Goal: Task Accomplishment & Management: Use online tool/utility

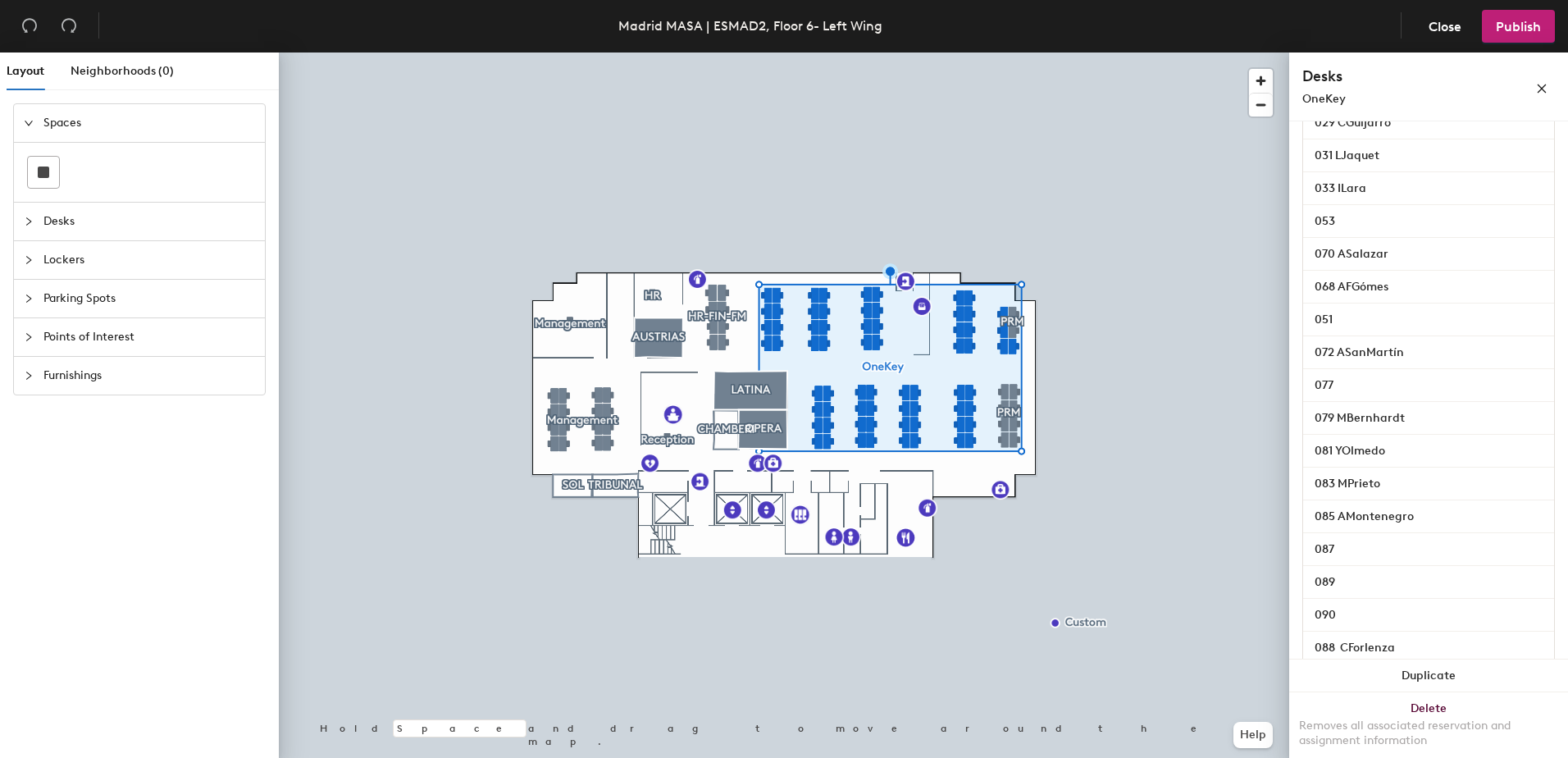
scroll to position [1603, 0]
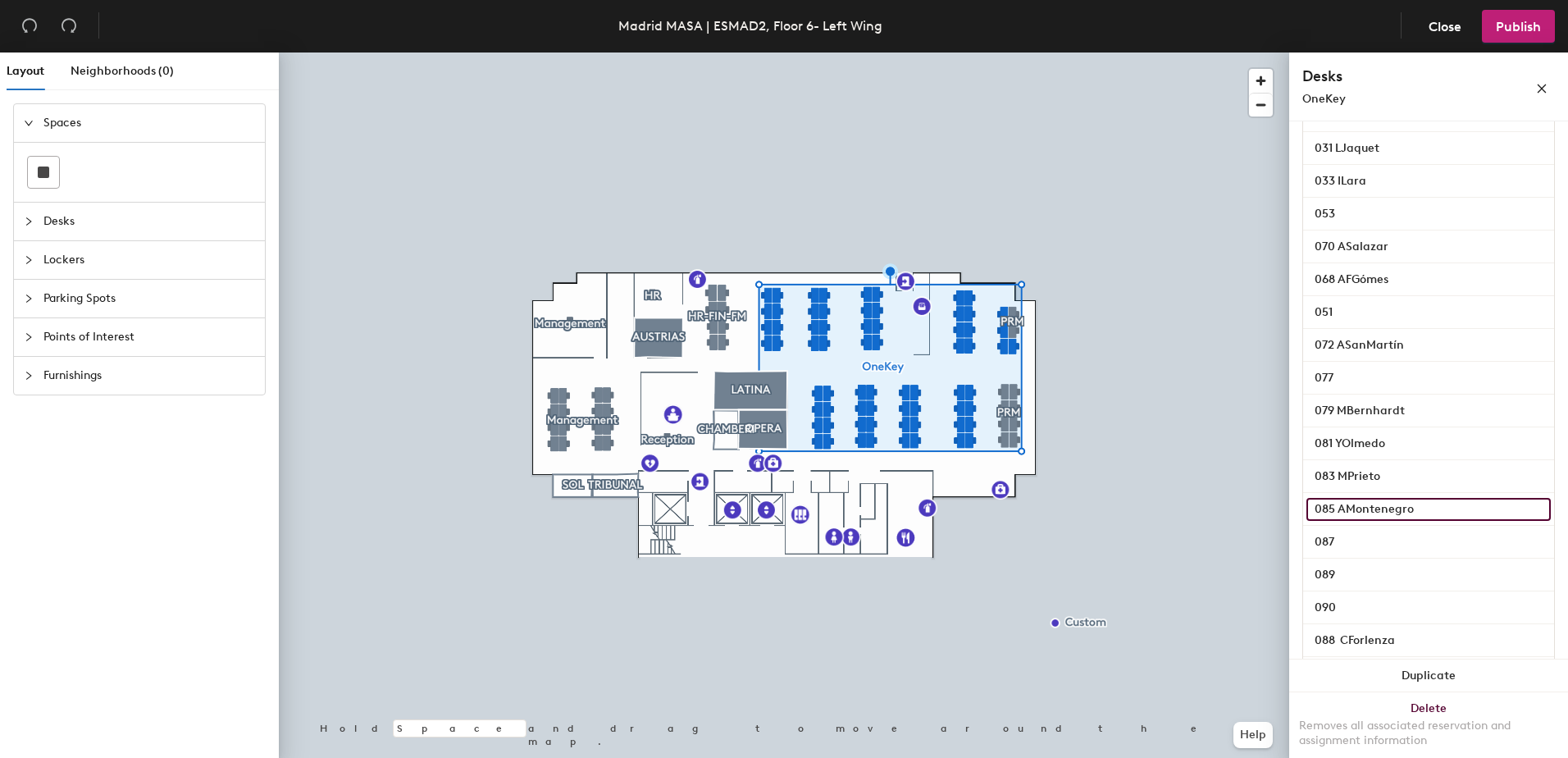
click at [1427, 521] on input "085 AMontenegro" at bounding box center [1428, 509] width 244 height 23
click at [1425, 521] on input "085 AMontenegro" at bounding box center [1428, 509] width 244 height 23
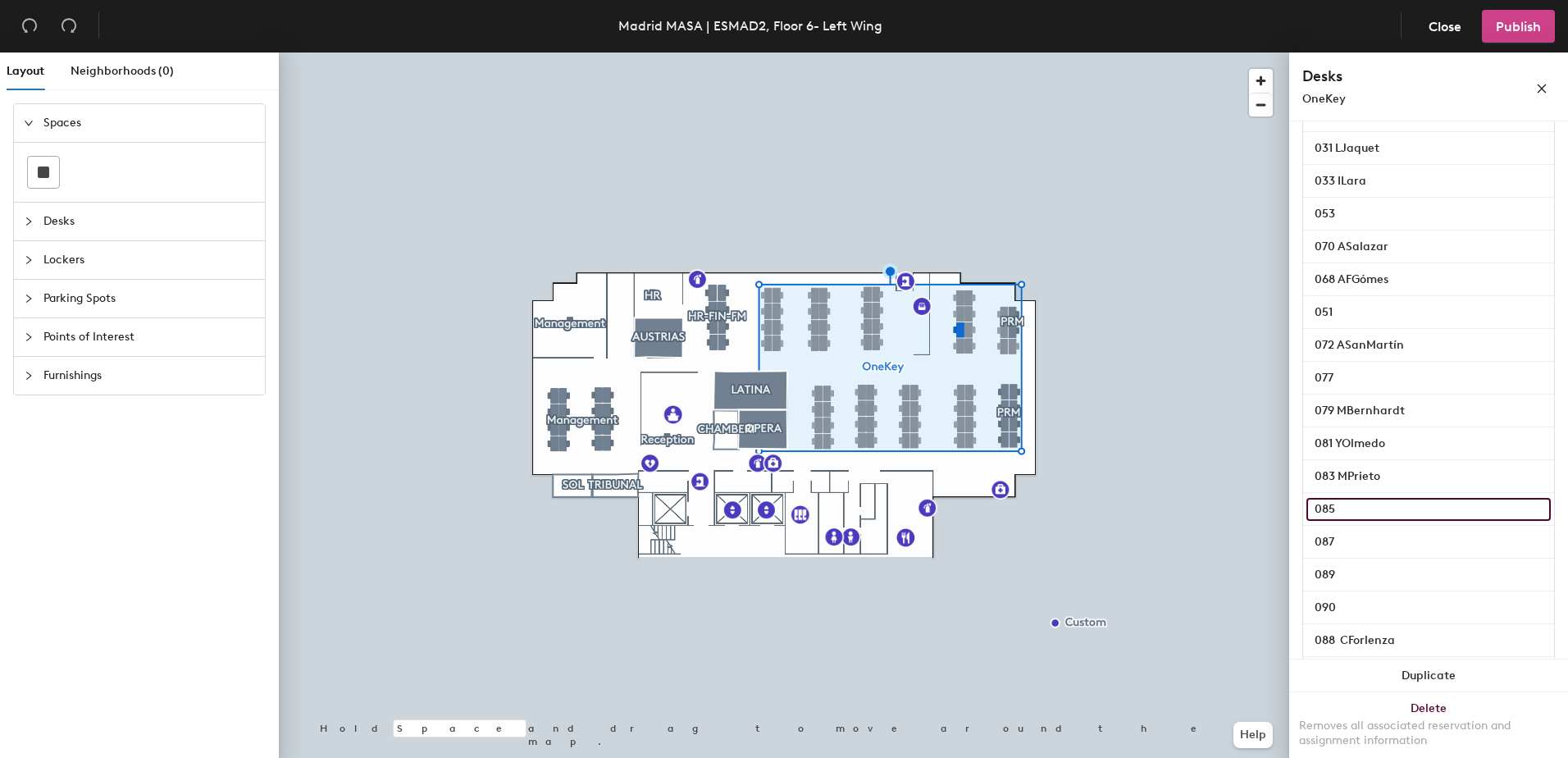
type input "085"
click at [1512, 32] on span "Publish" at bounding box center [1518, 26] width 45 height 16
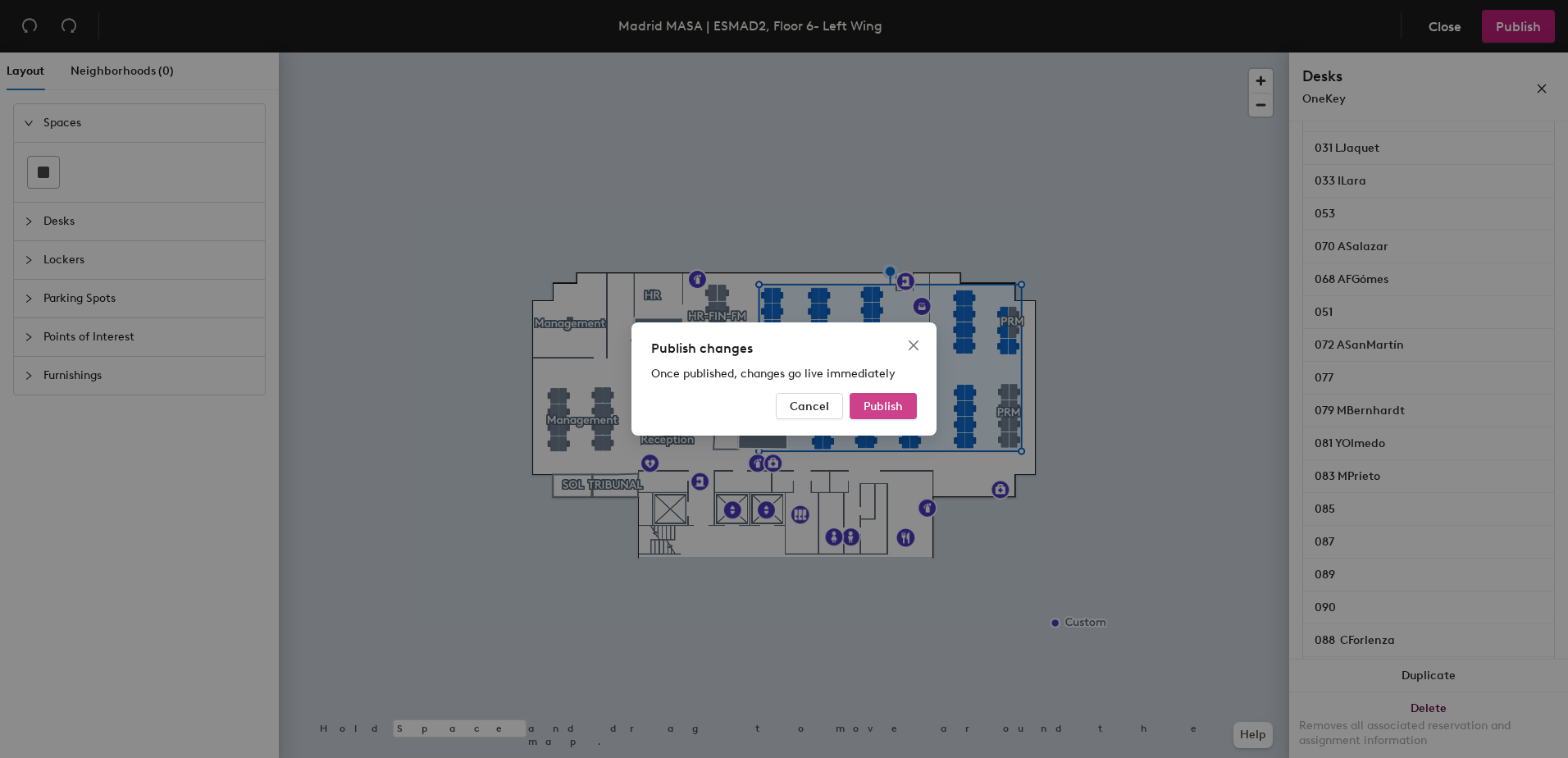
click at [898, 410] on span "Publish" at bounding box center [883, 406] width 39 height 14
